Goal: Find specific page/section: Find specific page/section

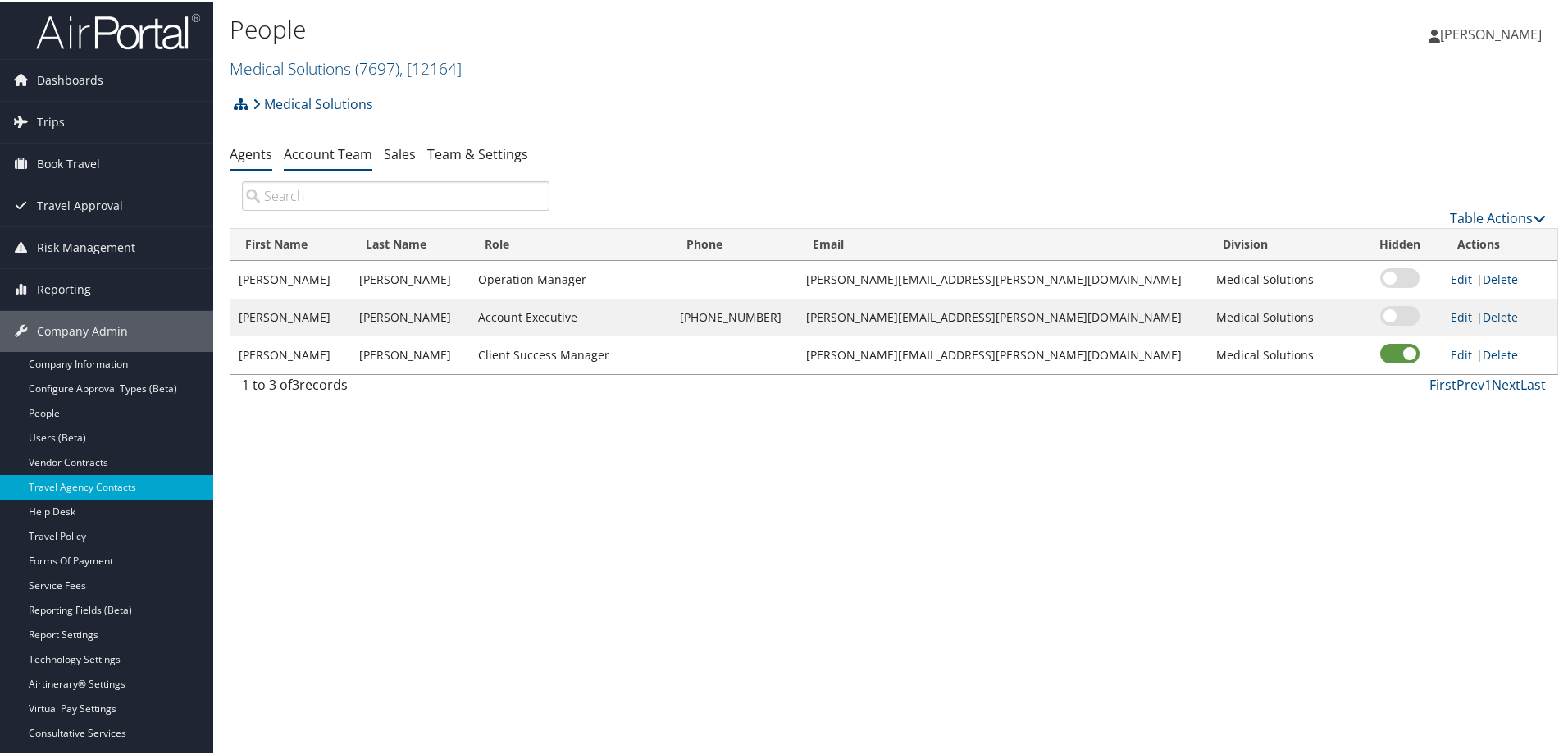
click at [242, 144] on link "Agents" at bounding box center [251, 152] width 42 height 18
